Goal: Contribute content: Add original content to the website for others to see

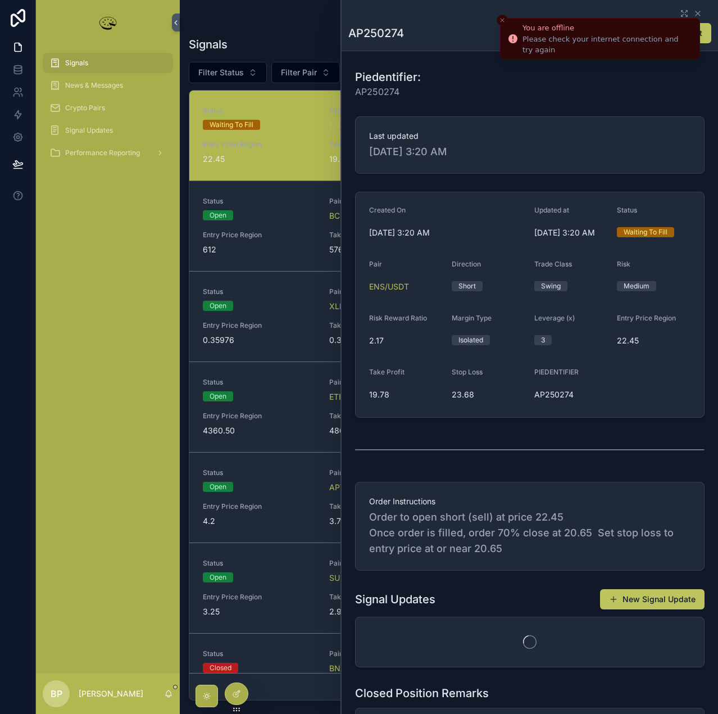
click at [500, 19] on icon "Close toast" at bounding box center [502, 20] width 7 height 7
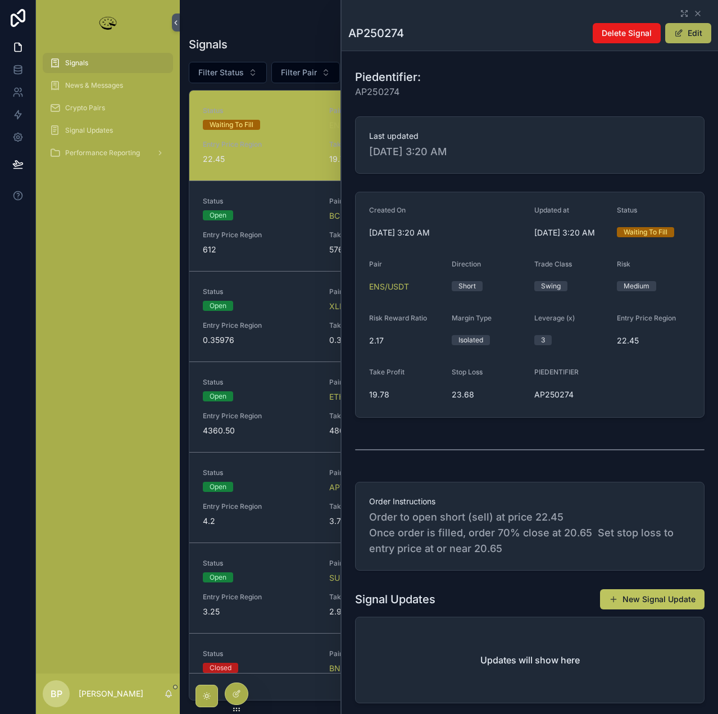
click at [685, 37] on button "Edit" at bounding box center [689, 33] width 46 height 20
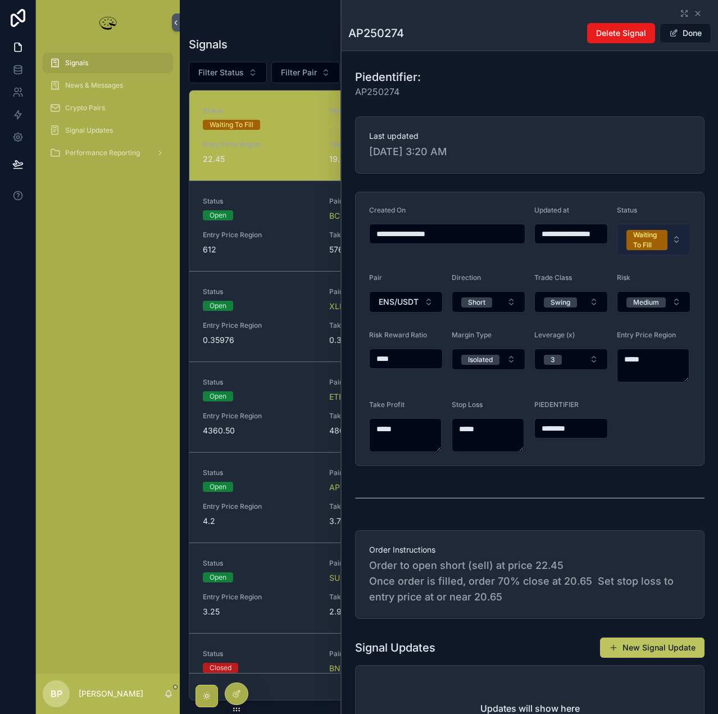
click at [641, 240] on div "Waiting To Fill" at bounding box center [648, 240] width 28 height 20
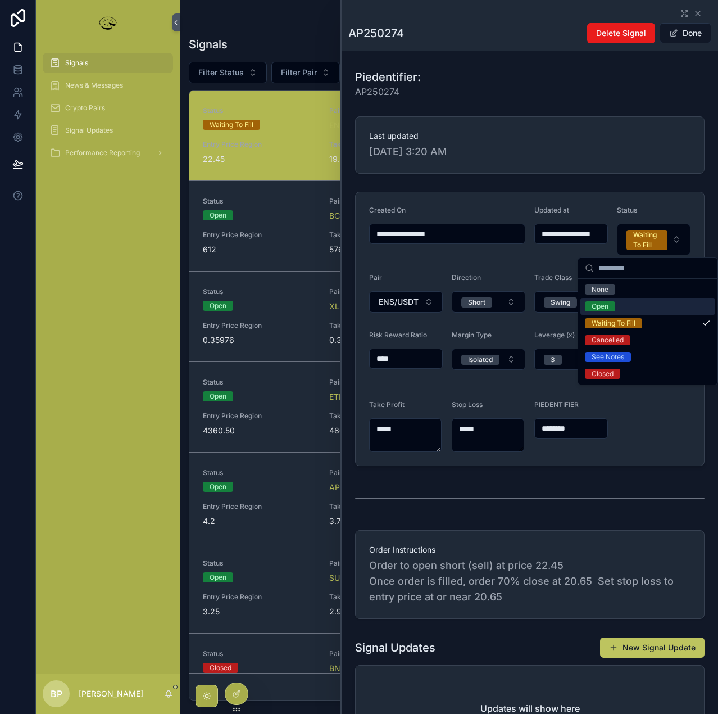
click at [605, 310] on div "Open" at bounding box center [600, 306] width 17 height 10
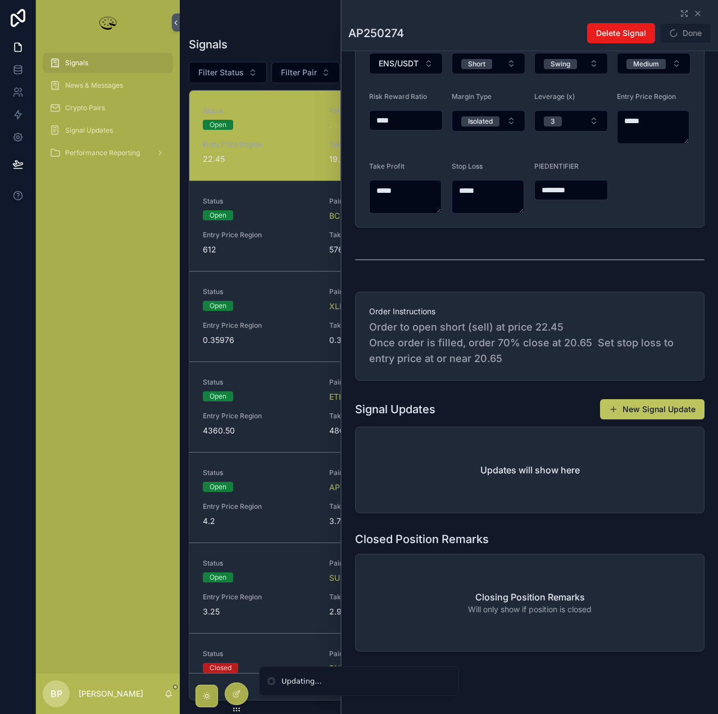
scroll to position [242, 0]
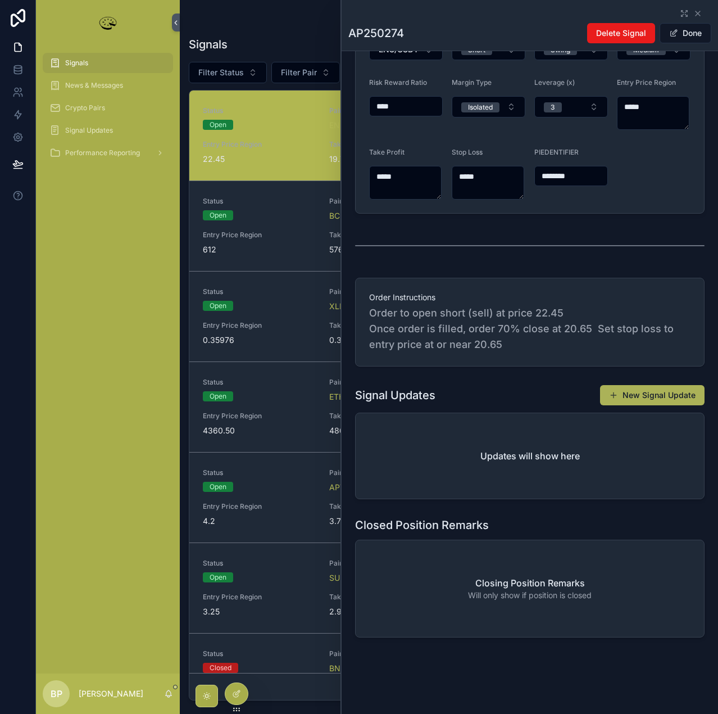
type input "**********"
click at [634, 399] on button "New Signal Update" at bounding box center [652, 395] width 105 height 20
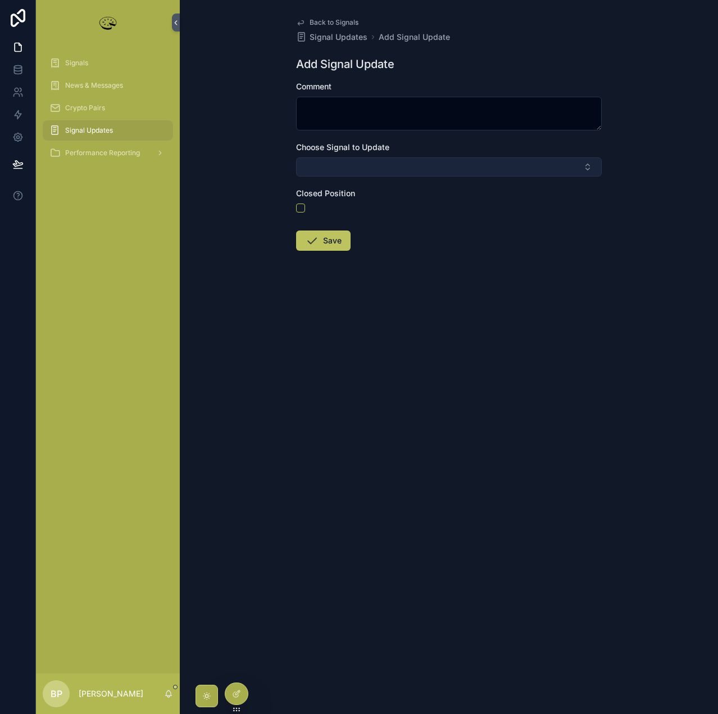
click at [337, 169] on button "Select Button" at bounding box center [449, 166] width 306 height 19
click at [334, 166] on button "Select Button" at bounding box center [449, 166] width 306 height 19
click at [327, 164] on button "Select Button" at bounding box center [449, 166] width 306 height 19
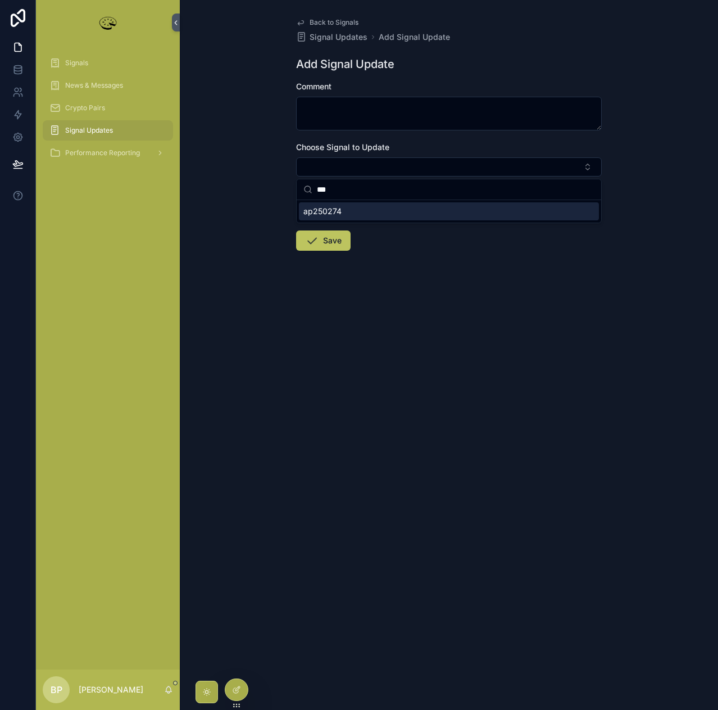
type input "***"
click at [335, 214] on span "ap250274" at bounding box center [323, 211] width 38 height 11
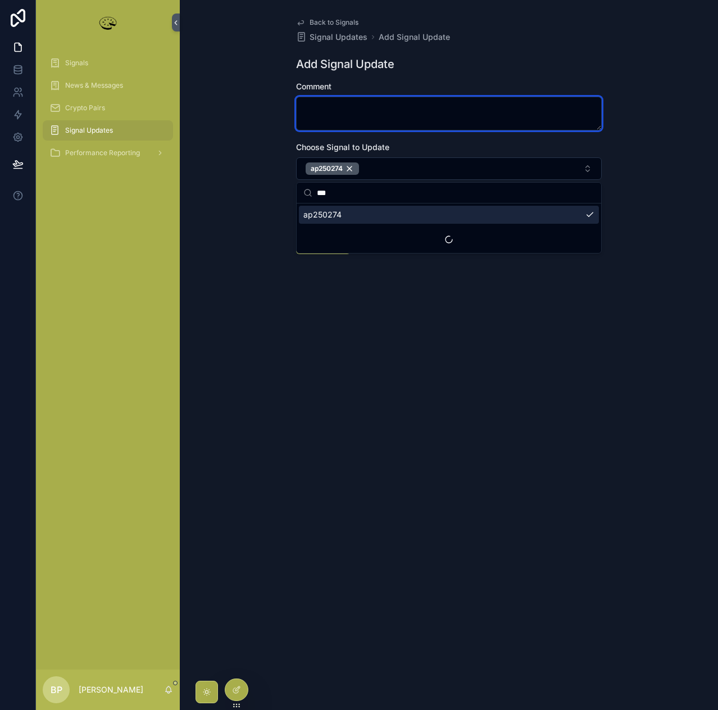
click at [331, 105] on textarea "scrollable content" at bounding box center [449, 114] width 306 height 34
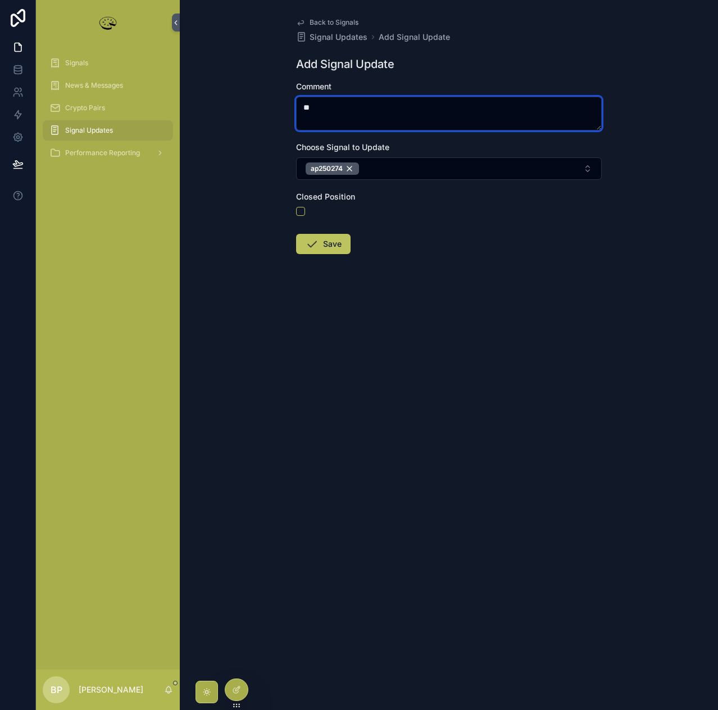
type textarea "*"
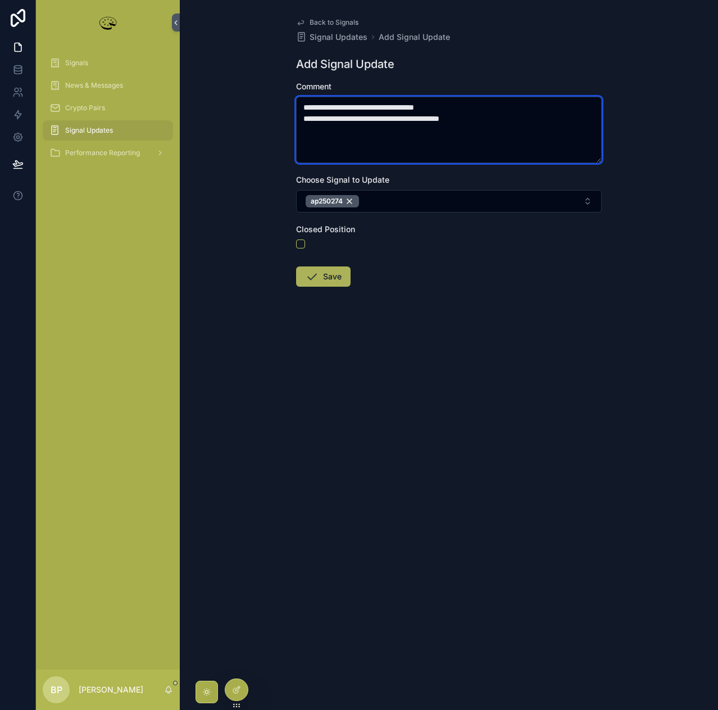
type textarea "**********"
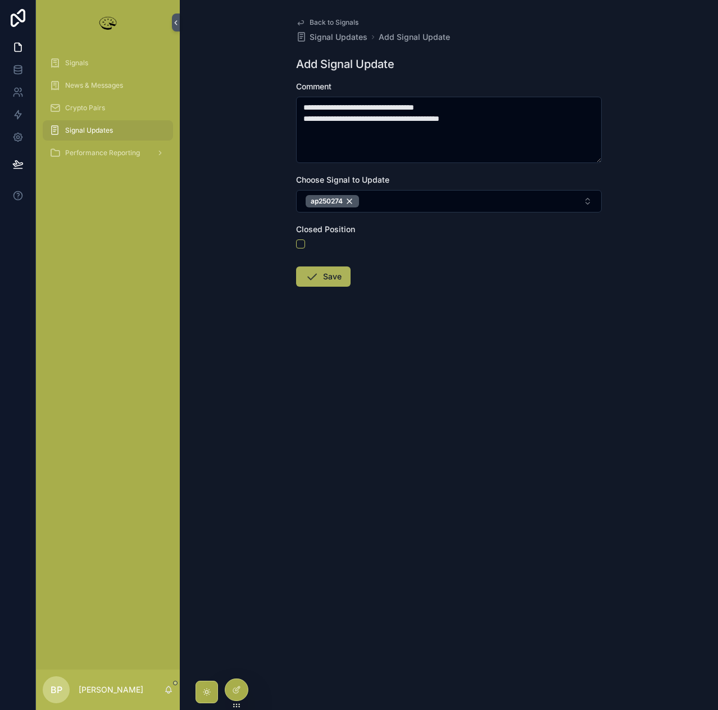
click at [334, 272] on button "Save" at bounding box center [323, 276] width 55 height 20
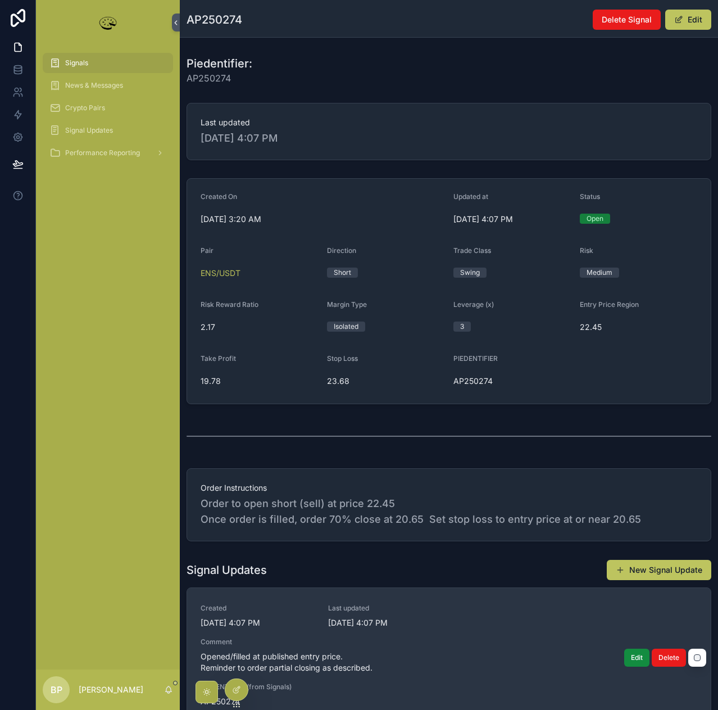
click at [473, 672] on span "Opened/filled at published entry price. Reminder to order partial closing as de…" at bounding box center [449, 662] width 497 height 22
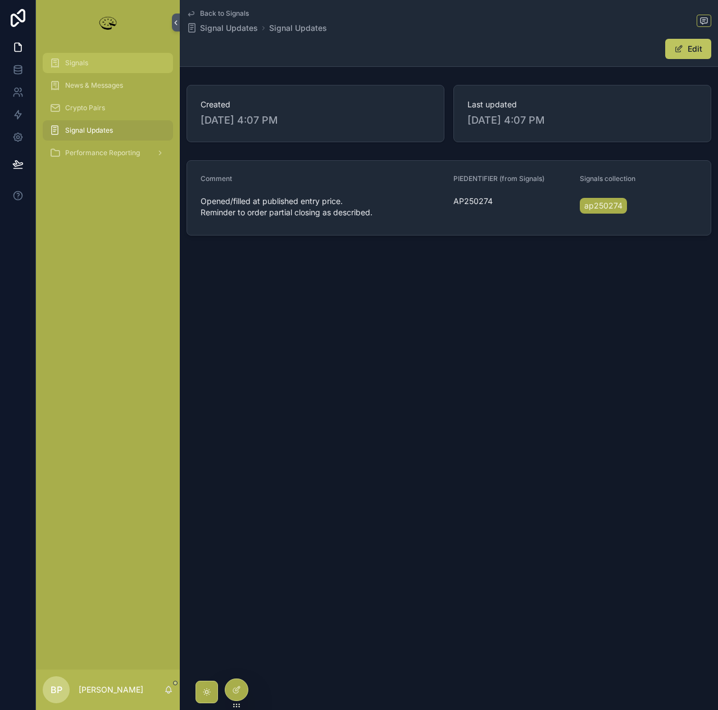
click at [75, 65] on span "Signals" at bounding box center [76, 62] width 23 height 9
